Goal: Task Accomplishment & Management: Complete application form

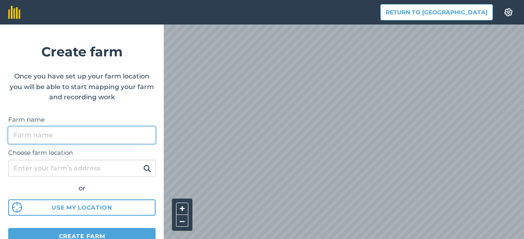
click at [84, 137] on input "Farm name" at bounding box center [81, 135] width 147 height 17
paste input "24537101"
click at [66, 136] on input ""Світязь" СФГ - 24537101" at bounding box center [81, 135] width 147 height 17
type input ""Світязь" СФГ - ЄДРПОУ 24537101"
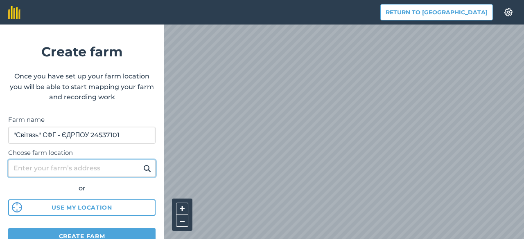
click at [77, 171] on input "Choose farm location" at bounding box center [81, 168] width 147 height 17
paste input "[STREET_ADDRESS]"
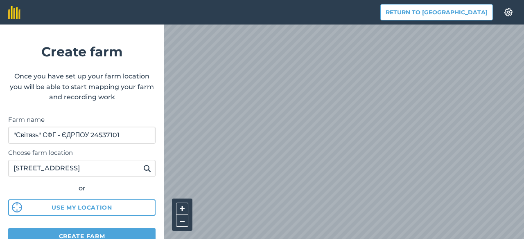
click at [143, 169] on img at bounding box center [147, 169] width 8 height 10
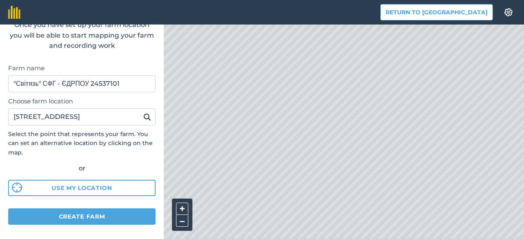
scroll to position [58, 0]
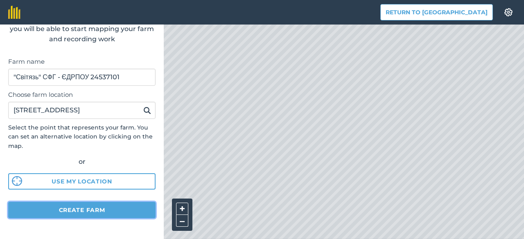
click at [84, 211] on button "Create farm" at bounding box center [81, 210] width 147 height 16
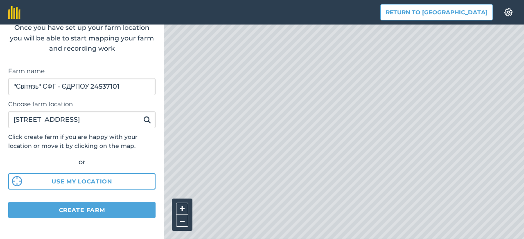
scroll to position [49, 0]
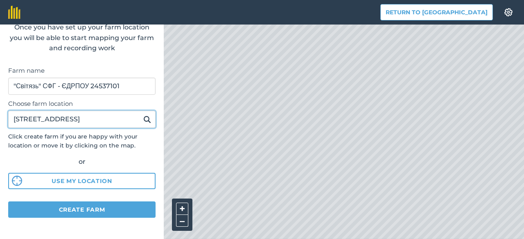
click at [79, 124] on input "Україна, 67543, Одеська обл., село Визирка, Одеський район, провулок Фермерськи…" at bounding box center [81, 119] width 147 height 17
click at [197, 25] on div "Return to Agreena Settings Create farm Once you have set up your farm location …" at bounding box center [262, 12] width 524 height 25
paste input "У"
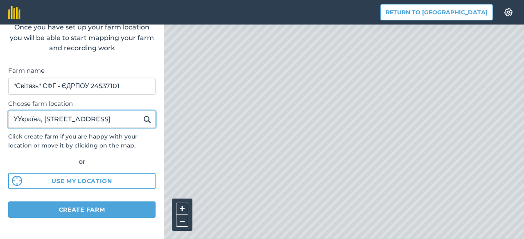
type input "УУкраїна, 67543, Одеська обл., село Визирка, Одеський район, провулок Фермерськ…"
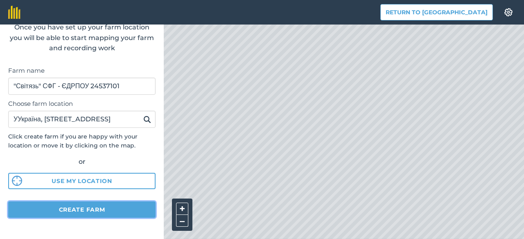
click at [104, 213] on button "Create farm" at bounding box center [81, 210] width 147 height 16
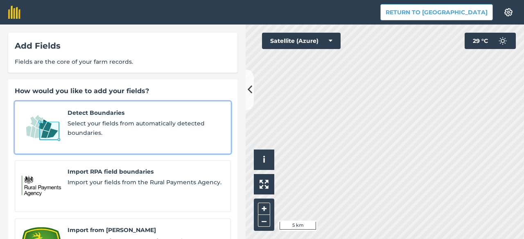
click at [130, 122] on span "Select your fields from automatically detected boundaries." at bounding box center [146, 128] width 156 height 18
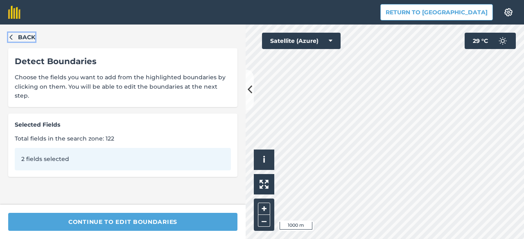
click at [28, 36] on span "Back" at bounding box center [26, 37] width 17 height 9
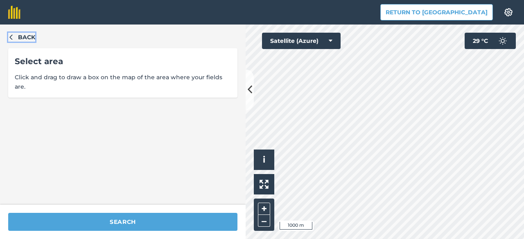
click at [25, 36] on span "Back" at bounding box center [26, 37] width 17 height 9
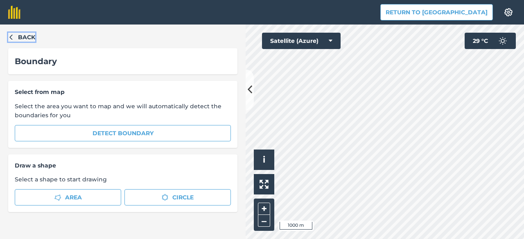
click at [25, 36] on span "Back" at bounding box center [26, 37] width 17 height 9
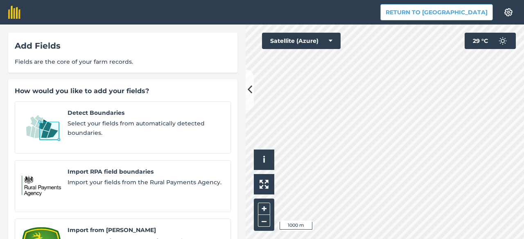
click at [25, 36] on div "Add Fields Fields are the core of your farm records." at bounding box center [122, 53] width 229 height 40
click at [434, 11] on button "Return to [GEOGRAPHIC_DATA]" at bounding box center [436, 12] width 113 height 16
click at [509, 14] on img at bounding box center [509, 12] width 10 height 8
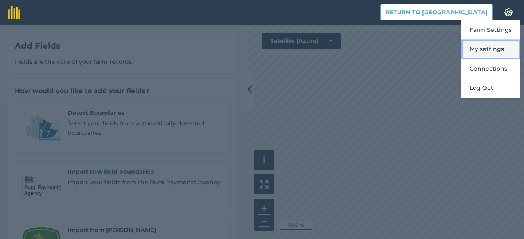
click at [483, 49] on button "My settings" at bounding box center [490, 49] width 59 height 19
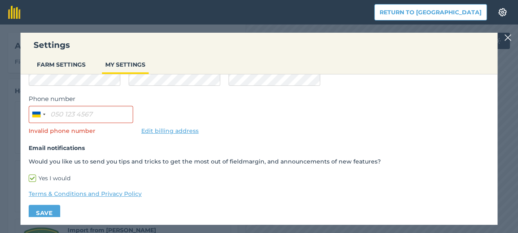
scroll to position [86, 0]
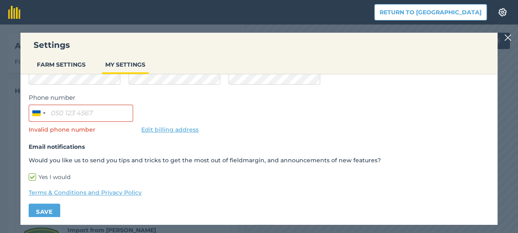
click at [34, 178] on label "Yes I would" at bounding box center [259, 177] width 461 height 9
checkbox input "false"
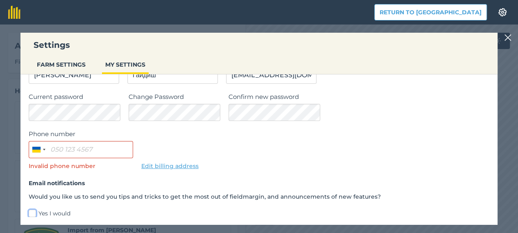
scroll to position [0, 0]
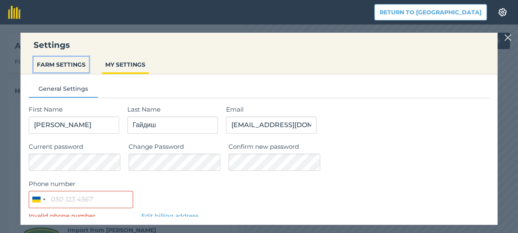
click at [72, 66] on button "FARM SETTINGS" at bounding box center [61, 65] width 55 height 16
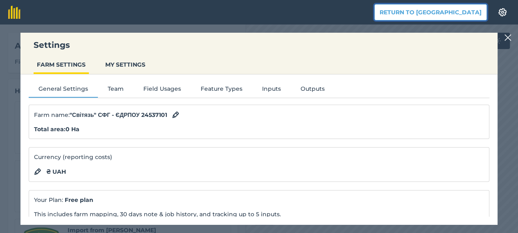
click at [459, 13] on button "Return to [GEOGRAPHIC_DATA]" at bounding box center [430, 12] width 113 height 16
click at [452, 10] on button "Return to [GEOGRAPHIC_DATA]" at bounding box center [430, 12] width 113 height 16
click at [511, 37] on img at bounding box center [507, 38] width 7 height 10
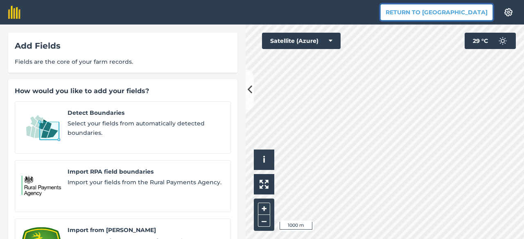
click at [484, 14] on button "Return to [GEOGRAPHIC_DATA]" at bounding box center [436, 12] width 113 height 16
click at [450, 12] on button "Return to [GEOGRAPHIC_DATA]" at bounding box center [436, 12] width 113 height 16
click at [446, 11] on button "Return to [GEOGRAPHIC_DATA]" at bounding box center [436, 12] width 113 height 16
click at [472, 13] on button "Return to [GEOGRAPHIC_DATA]" at bounding box center [436, 12] width 113 height 16
click at [463, 11] on button "Return to [GEOGRAPHIC_DATA]" at bounding box center [436, 12] width 113 height 16
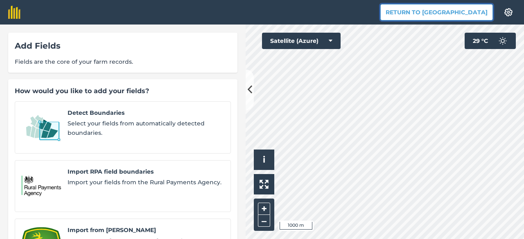
click at [454, 14] on button "Return to [GEOGRAPHIC_DATA]" at bounding box center [436, 12] width 113 height 16
click at [445, 11] on button "Return to [GEOGRAPHIC_DATA]" at bounding box center [436, 12] width 113 height 16
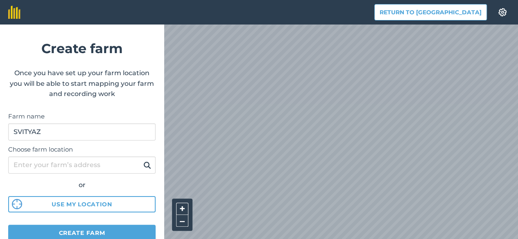
scroll to position [2, 0]
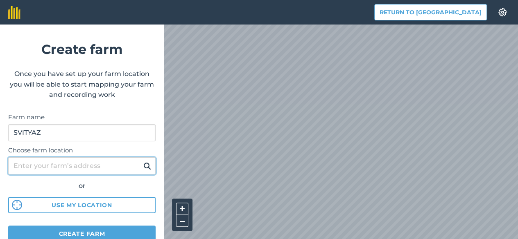
click at [79, 158] on input "Choose farm location" at bounding box center [81, 166] width 147 height 17
paste input "Україна, 67543, Одеська обл., село Визирка, Одеський район, провулок Фермерськи…"
drag, startPoint x: 76, startPoint y: 118, endPoint x: 0, endPoint y: 111, distance: 76.1
click at [0, 111] on form "Create farm Once you have set up your farm location you will be able to start m…" at bounding box center [82, 132] width 164 height 215
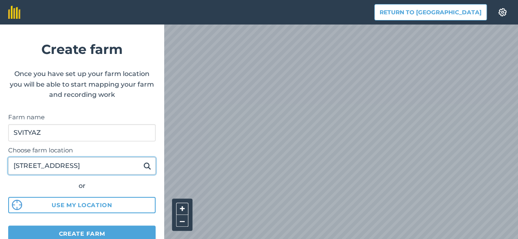
click at [37, 158] on input "Україна, 67543, Одеська обл., село Визирка, Одеський район, провулок Фермерськи…" at bounding box center [81, 166] width 147 height 17
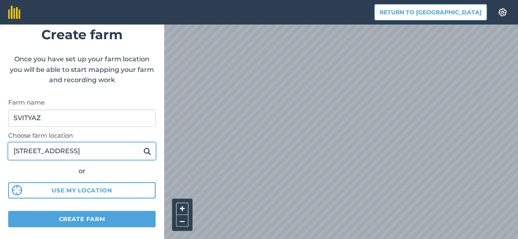
scroll to position [27, 0]
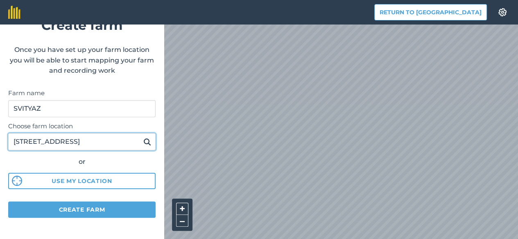
type input "Україна, 67543, Одеська обл., село Визирка, Одеський район, провулок Фермерськи…"
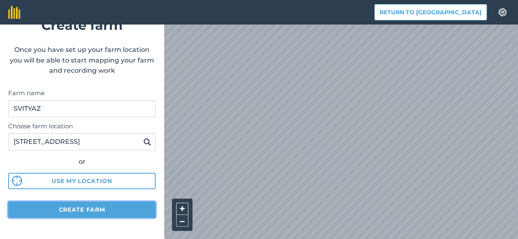
click at [87, 202] on button "Create farm" at bounding box center [81, 210] width 147 height 16
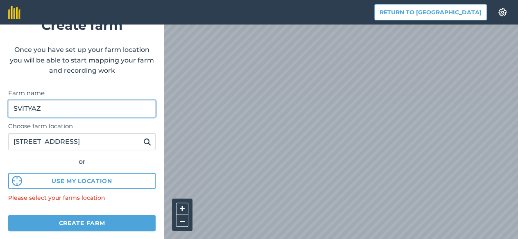
click at [76, 100] on input "SVITYAZ" at bounding box center [81, 108] width 147 height 17
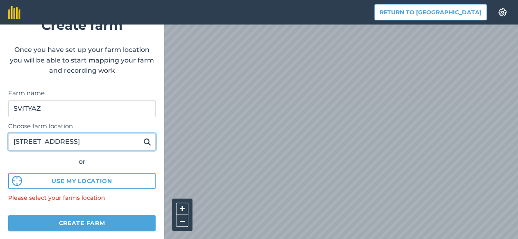
click at [82, 133] on input "Україна, 67543, Одеська обл., село Визирка, Одеський район, провулок Фермерськи…" at bounding box center [81, 141] width 147 height 17
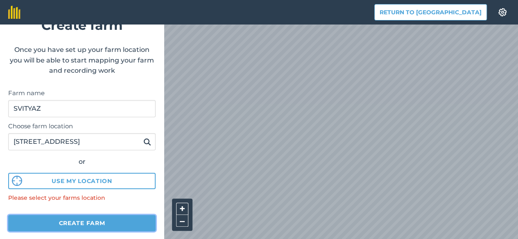
click at [82, 215] on button "Create farm" at bounding box center [81, 223] width 147 height 16
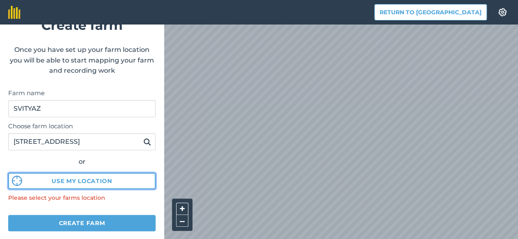
click at [85, 173] on button "Use my location" at bounding box center [81, 181] width 147 height 16
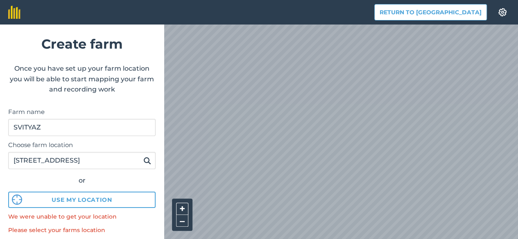
scroll to position [0, 0]
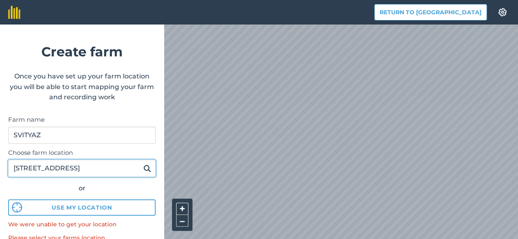
click at [57, 160] on input "Україна, 67543, Одеська обл., село Визирка, Одеський район, провулок Фермерськи…" at bounding box center [81, 168] width 147 height 17
drag, startPoint x: 11, startPoint y: 126, endPoint x: 111, endPoint y: 71, distance: 113.0
click at [190, 125] on div "Return to Agreena Settings Create farm Once you have set up your farm location …" at bounding box center [259, 119] width 518 height 239
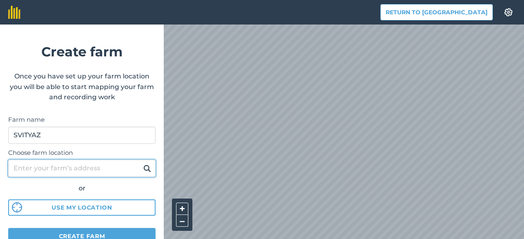
click at [78, 166] on input "Choose farm location" at bounding box center [81, 168] width 147 height 17
drag, startPoint x: 78, startPoint y: 165, endPoint x: 124, endPoint y: 110, distance: 70.9
click at [79, 164] on input "Choose farm location" at bounding box center [81, 168] width 147 height 17
click at [68, 167] on input "Choose farm location" at bounding box center [81, 168] width 147 height 17
paste input "Україна, 67543, Одеська обл., село Визирка, Одеський район, провулок Фермерськи…"
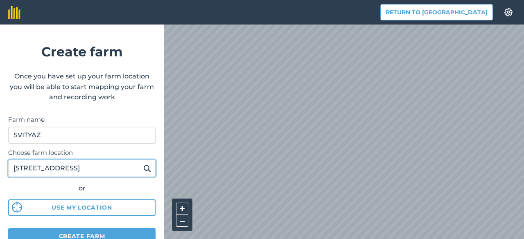
scroll to position [0, 203]
type input "Україна, 67543, Одеська обл., село Визирка, Одеський район, провулок Фермерськи…"
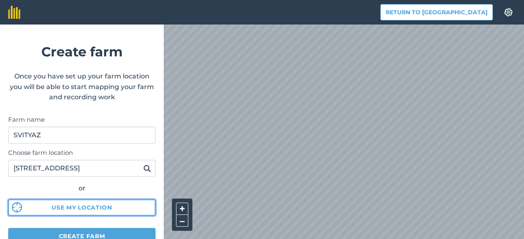
scroll to position [0, 0]
click at [81, 206] on button "Use my location" at bounding box center [81, 208] width 147 height 16
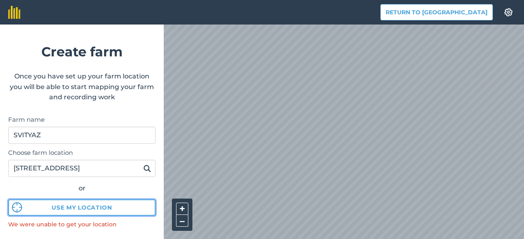
click at [95, 206] on button "Use my location" at bounding box center [81, 208] width 147 height 16
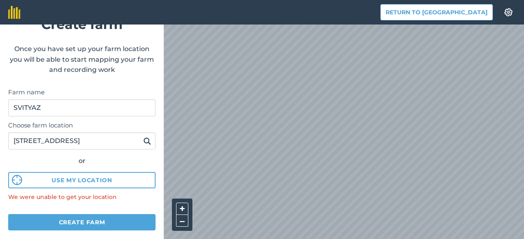
scroll to position [40, 0]
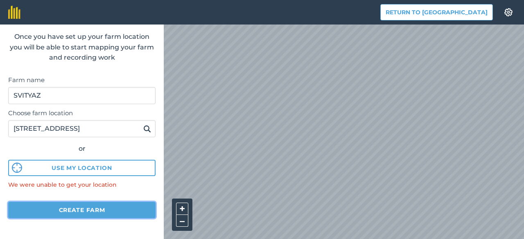
click at [92, 206] on button "Create farm" at bounding box center [81, 210] width 147 height 16
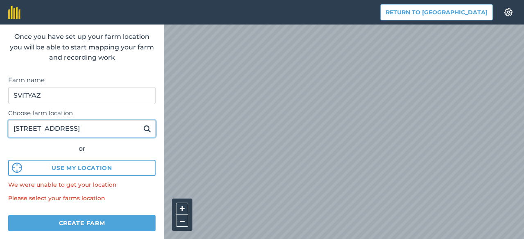
click at [80, 129] on input "Україна, 67543, Одеська обл., село Визирка, Одеський район, провулок Фермерськи…" at bounding box center [81, 128] width 147 height 17
click at [235, 25] on div "Return to Agreena Settings Create farm Once you have set up your farm location …" at bounding box center [262, 12] width 524 height 25
click at [131, 132] on input "Україна, 67543, Одеська обл., село Визирка, Одеський район, провулок Фермерськи…" at bounding box center [81, 128] width 147 height 17
click at [141, 124] on button at bounding box center [147, 129] width 13 height 11
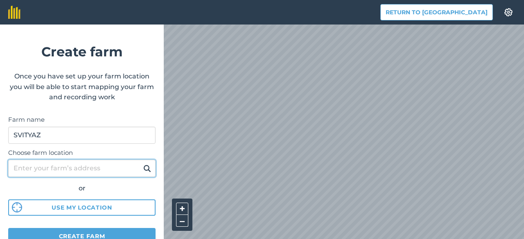
click at [103, 169] on input "Choose farm location" at bounding box center [81, 168] width 147 height 17
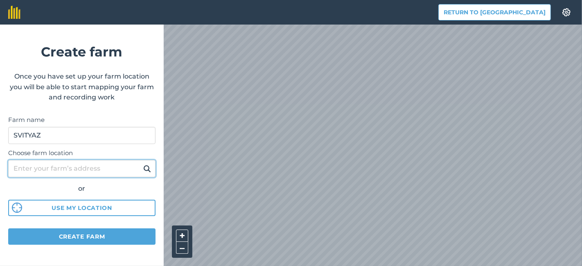
click at [73, 171] on input "Choose farm location" at bounding box center [81, 168] width 147 height 17
paste input "Україна, 67543, Одеська обл., село Визирка, Одеський район, провулок Фермерськи…"
type input "Україна, 67543, Одеська обл., село Визирка, Одеський район, провулок Фермерськи…"
click at [141, 163] on button at bounding box center [147, 168] width 13 height 11
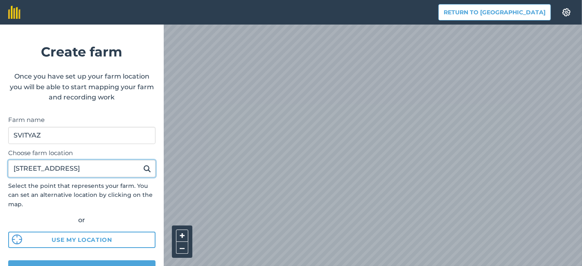
scroll to position [0, 0]
drag, startPoint x: 109, startPoint y: 169, endPoint x: 0, endPoint y: 172, distance: 109.3
click at [0, 172] on form "Create farm Once you have set up your farm location you will be able to start m…" at bounding box center [82, 146] width 164 height 242
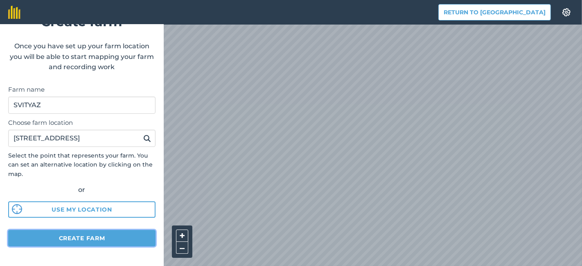
click at [81, 237] on button "Create farm" at bounding box center [81, 238] width 147 height 16
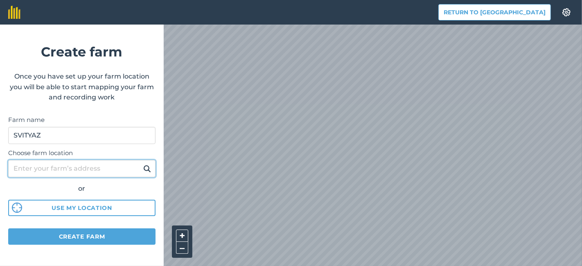
click at [61, 169] on input "Choose farm location" at bounding box center [81, 168] width 147 height 17
click at [90, 170] on input "Choose farm location" at bounding box center [81, 168] width 147 height 17
paste input "Україна, 67543, Одеська обл., село Визирка, Одеський район, провулок Фермерськи…"
type input "Україна, 67543, Одеська обл., село Визирка, Одеський район, провулок Фермерськи…"
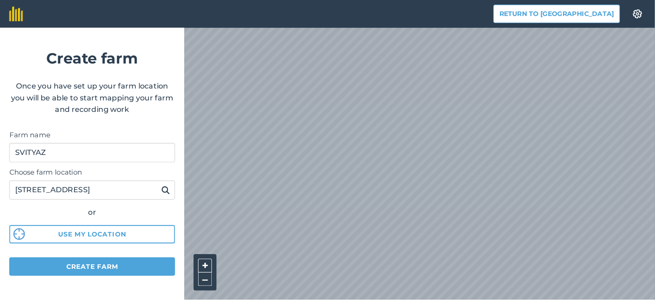
scroll to position [0, 0]
click at [149, 169] on img at bounding box center [147, 169] width 8 height 10
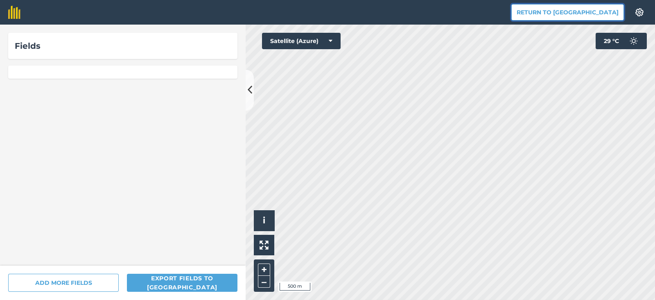
click at [579, 16] on button "Return to [GEOGRAPHIC_DATA]" at bounding box center [567, 12] width 113 height 16
click at [110, 64] on div "Fields" at bounding box center [123, 145] width 246 height 241
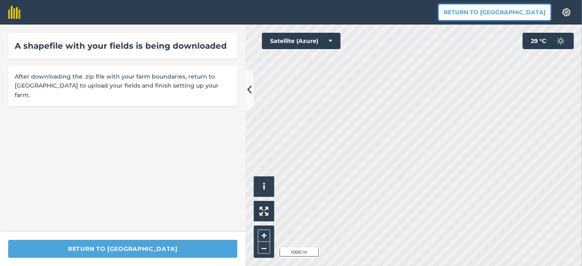
click at [526, 10] on button "Return to [GEOGRAPHIC_DATA]" at bounding box center [494, 12] width 113 height 16
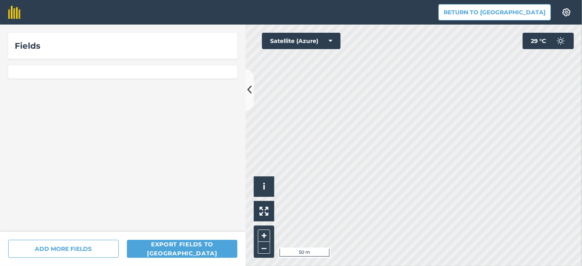
click at [76, 60] on div "Fields" at bounding box center [123, 128] width 246 height 207
click at [57, 44] on div "Fields" at bounding box center [123, 45] width 216 height 13
click at [23, 47] on div "Fields" at bounding box center [123, 45] width 216 height 13
click at [10, 11] on img at bounding box center [14, 12] width 12 height 13
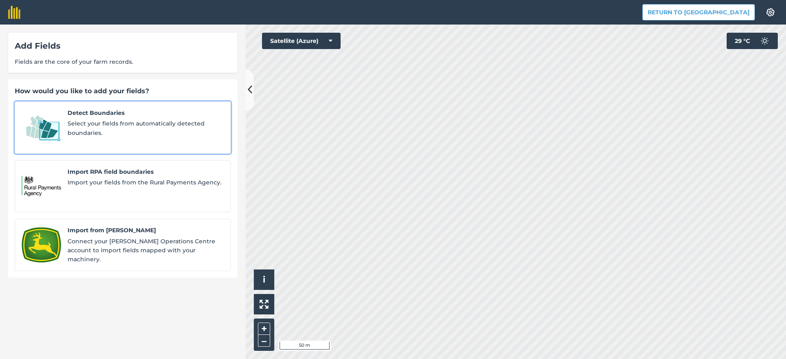
click at [114, 120] on span "Select your fields from automatically detected boundaries." at bounding box center [146, 128] width 156 height 18
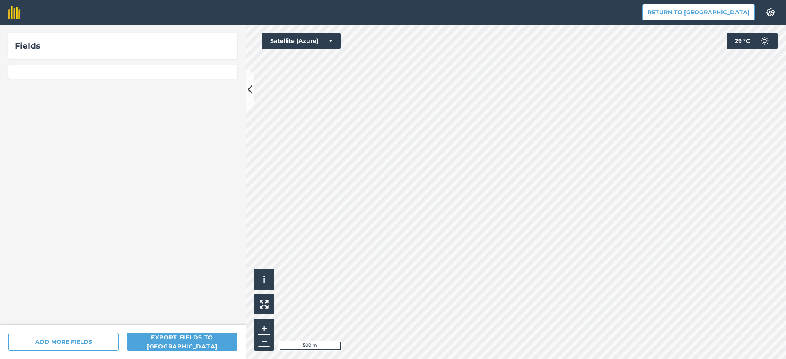
click at [36, 45] on div "Fields" at bounding box center [123, 45] width 216 height 13
click at [40, 73] on div at bounding box center [122, 72] width 229 height 13
